Goal: Transaction & Acquisition: Purchase product/service

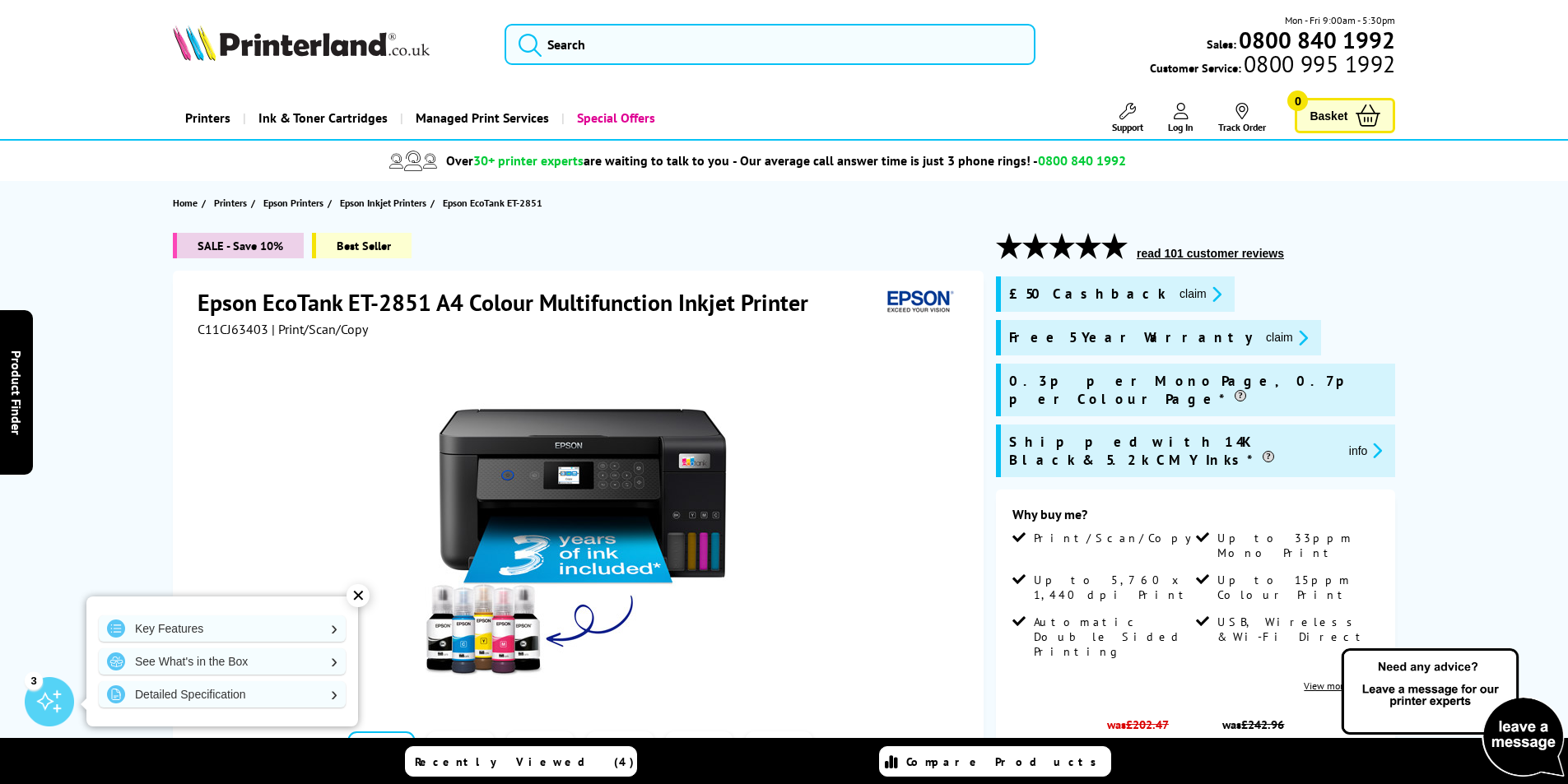
click at [1175, 297] on button "claim" at bounding box center [1201, 294] width 52 height 19
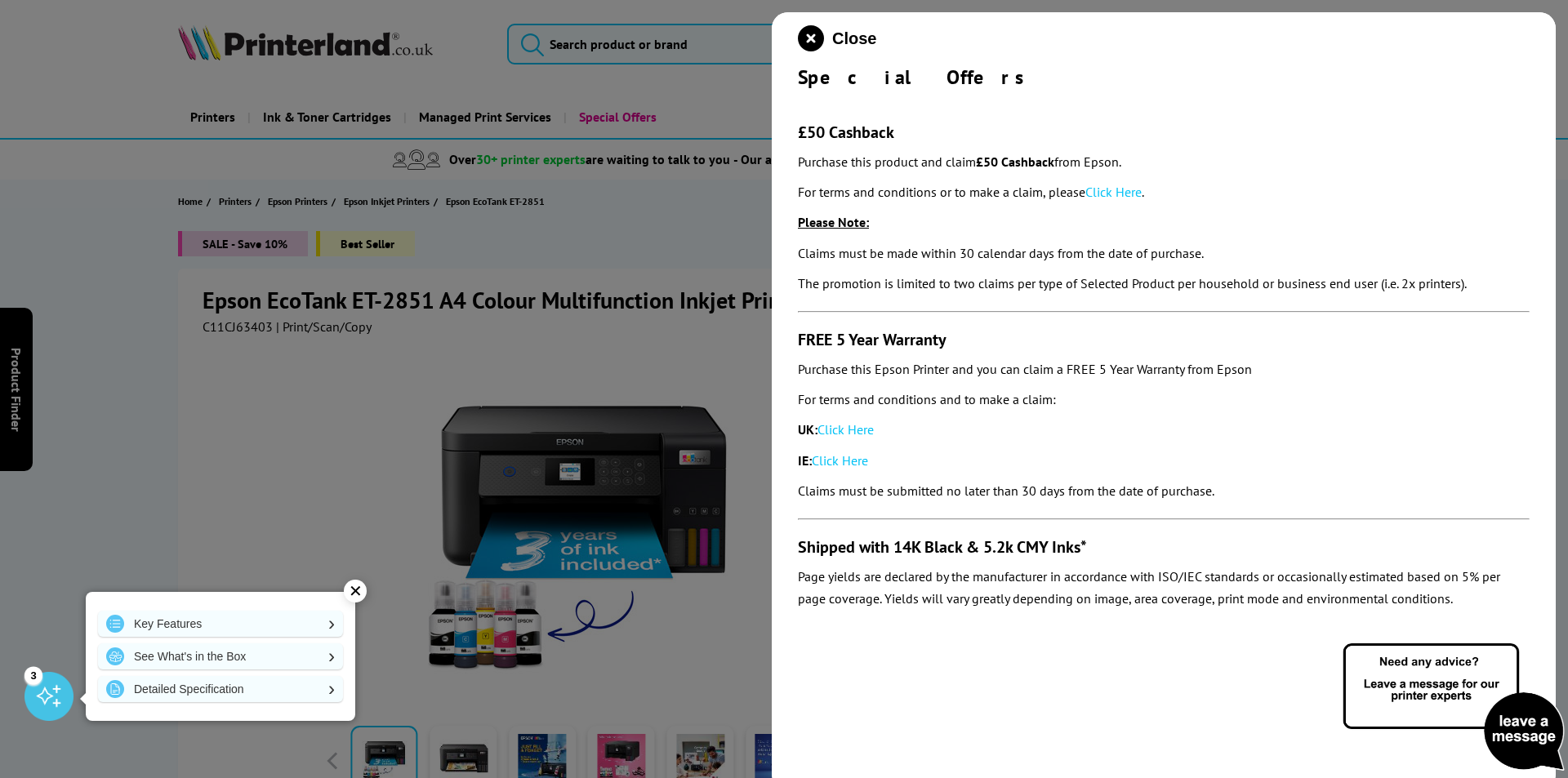
click at [1140, 185] on link "Click Here" at bounding box center [1113, 192] width 56 height 16
click at [804, 37] on icon "close modal" at bounding box center [811, 37] width 26 height 26
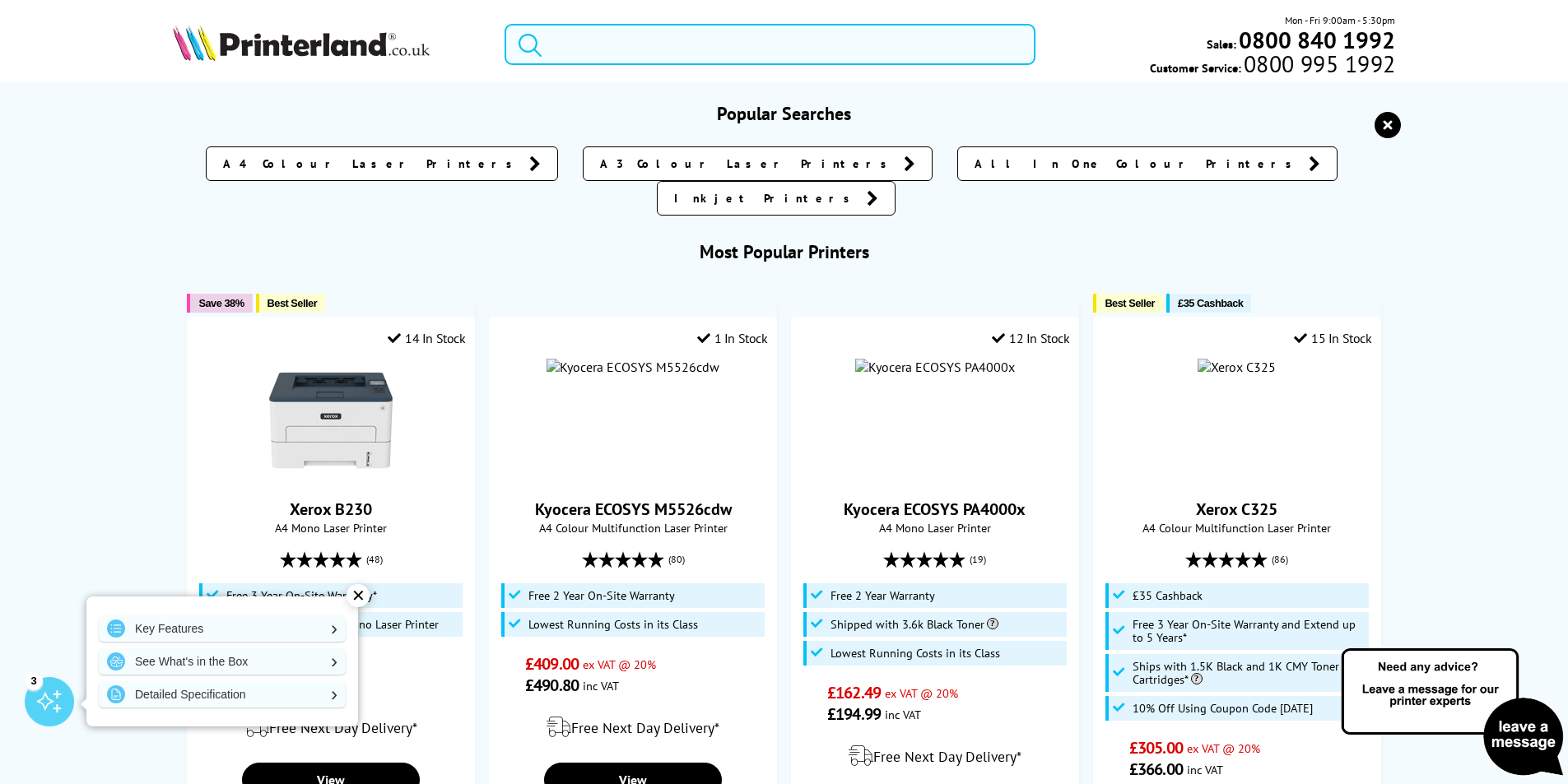
click at [625, 47] on input "search" at bounding box center [770, 45] width 531 height 41
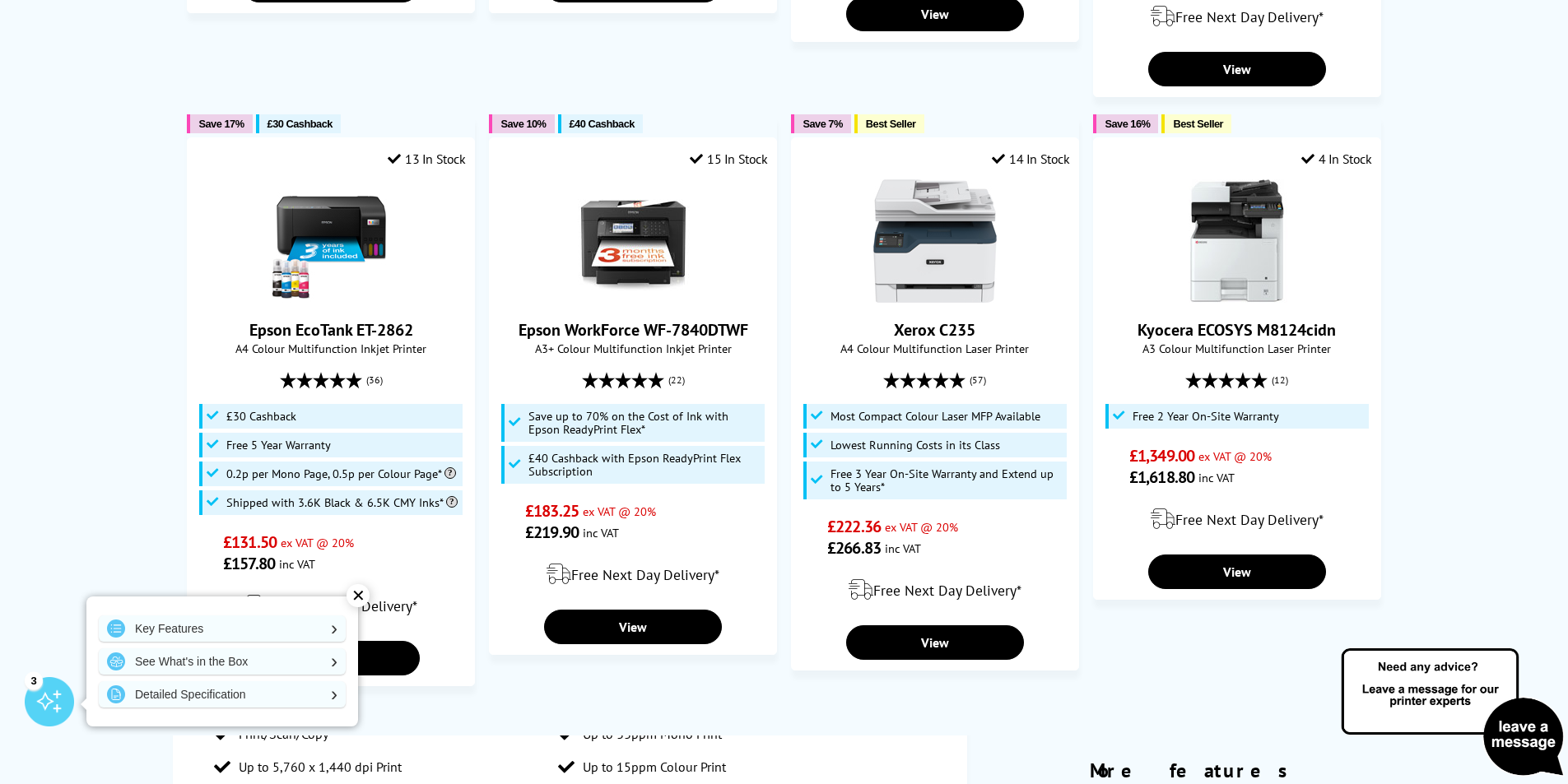
scroll to position [803, 0]
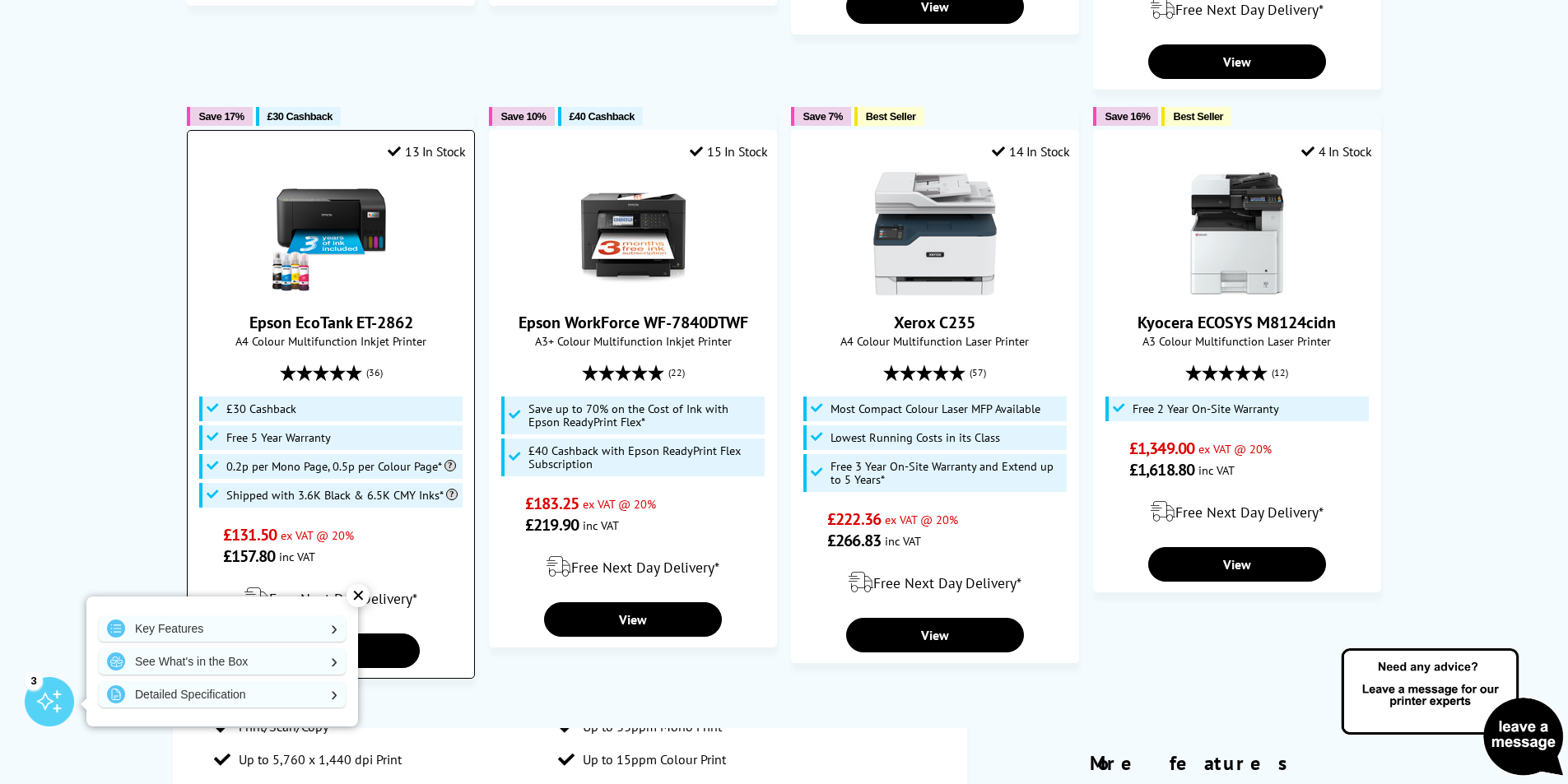
click at [328, 312] on link "Epson EcoTank ET-2862" at bounding box center [331, 323] width 164 height 22
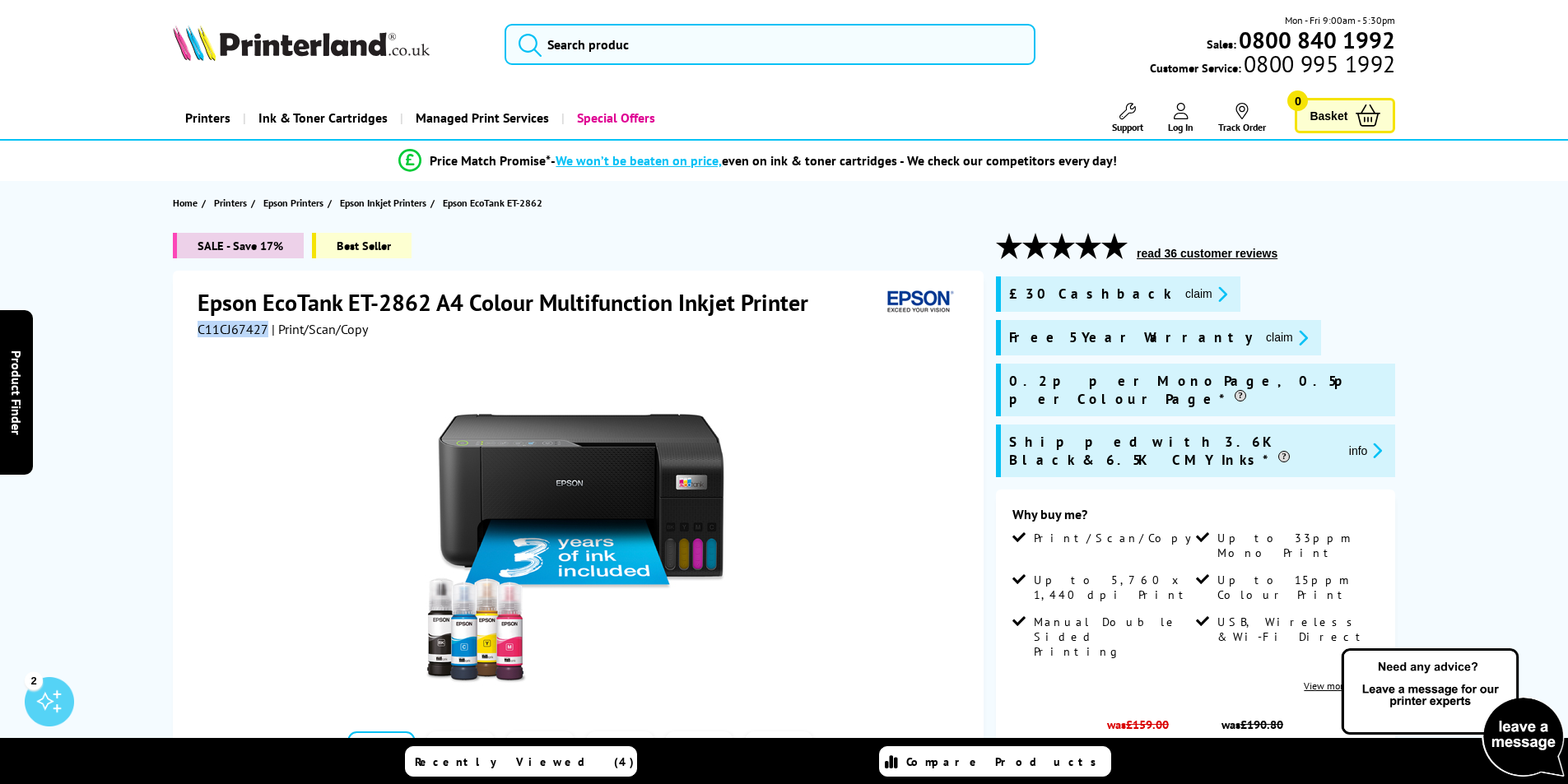
drag, startPoint x: 192, startPoint y: 329, endPoint x: 265, endPoint y: 328, distance: 73.0
click at [265, 328] on div "Epson EcoTank ET-2862 A4 Colour Multifunction Inkjet Printer C11CJ67427 | Print…" at bounding box center [578, 625] width 811 height 710
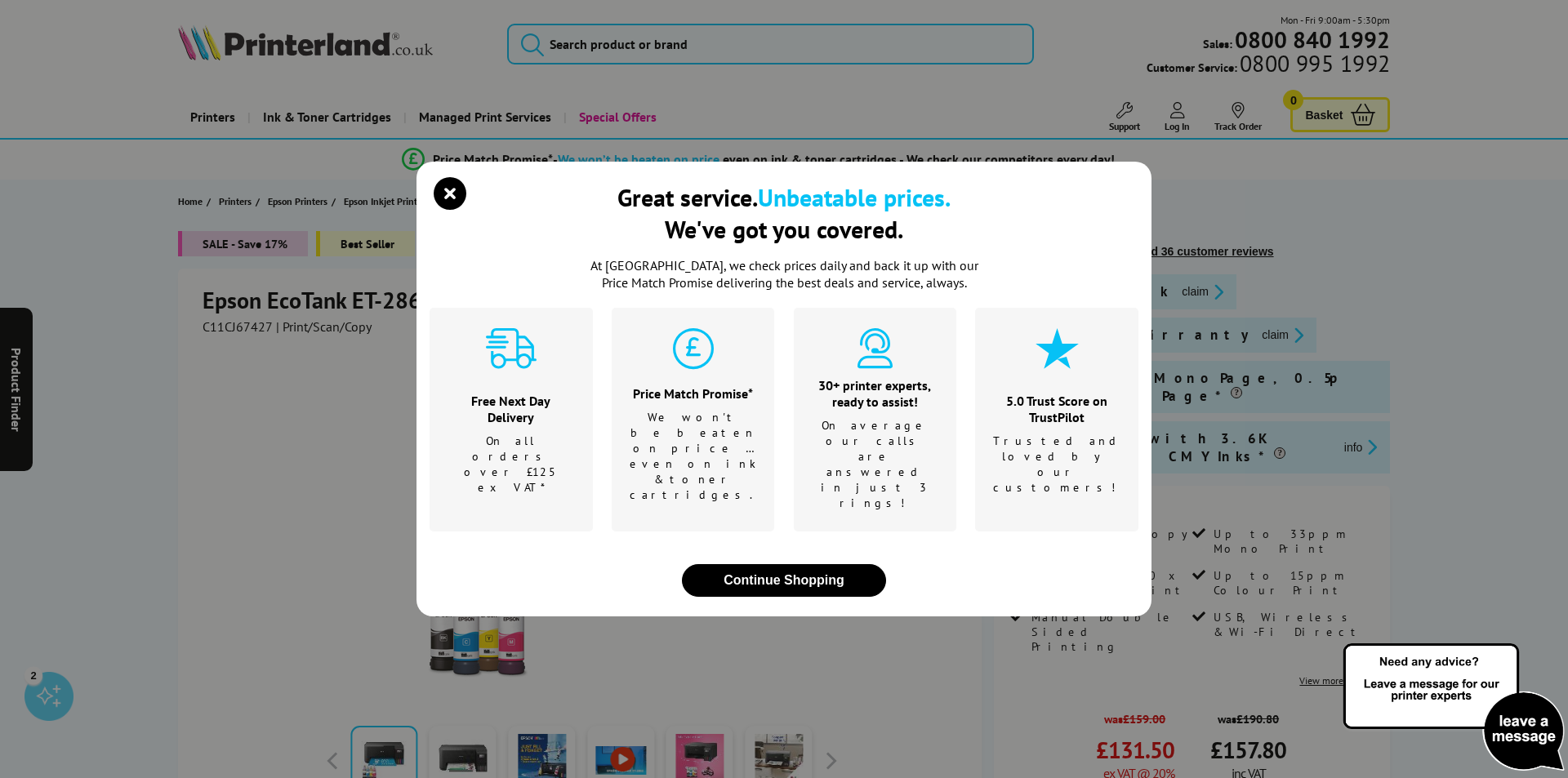
click at [250, 325] on div "Great service. Unbeatable prices. We've got you covered. At Printerland, we che…" at bounding box center [784, 389] width 1568 height 778
click at [452, 210] on icon "close modal" at bounding box center [450, 193] width 33 height 33
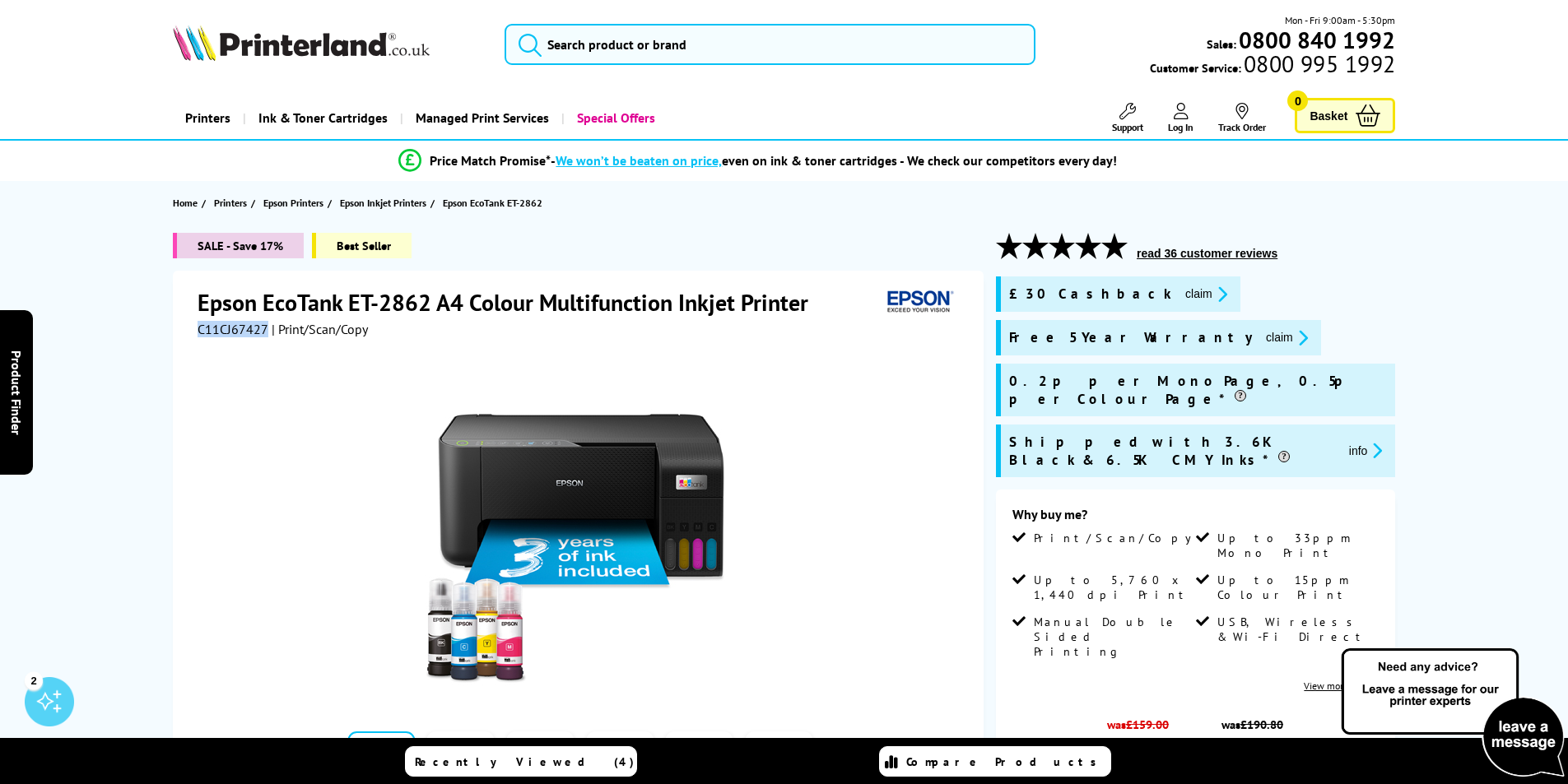
drag, startPoint x: 197, startPoint y: 330, endPoint x: 264, endPoint y: 330, distance: 67.0
click at [264, 330] on span "C11CJ67427" at bounding box center [232, 329] width 71 height 16
copy span "C11CJ67427"
click at [1261, 340] on button "claim" at bounding box center [1287, 338] width 52 height 19
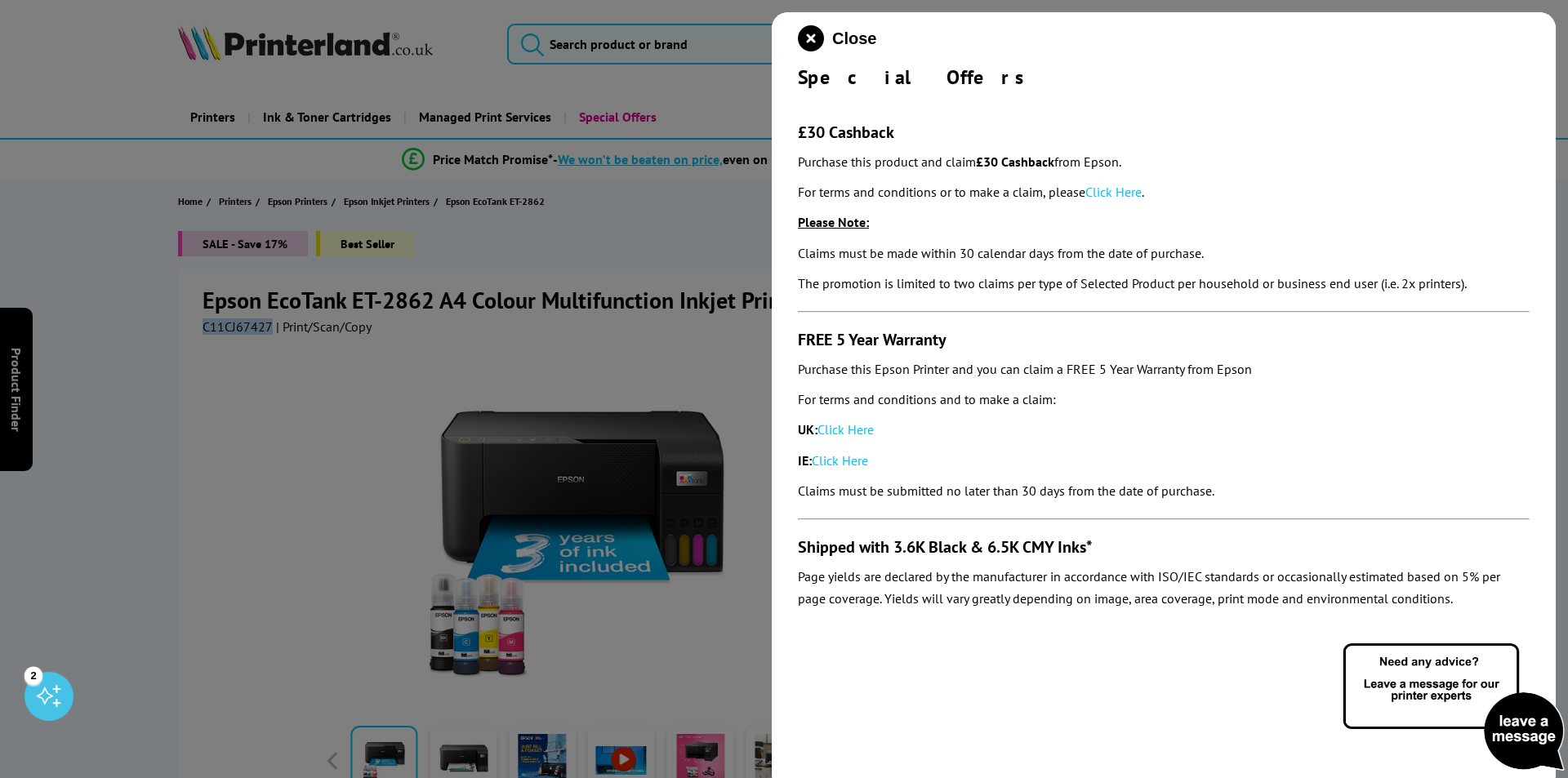
click at [860, 436] on link "Click Here" at bounding box center [845, 429] width 56 height 16
